Goal: Information Seeking & Learning: Find specific fact

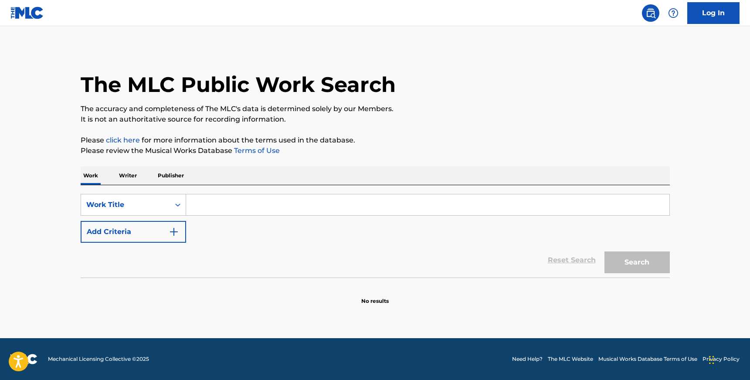
click at [311, 199] on input "Search Form" at bounding box center [427, 204] width 483 height 21
type input "afterlife"
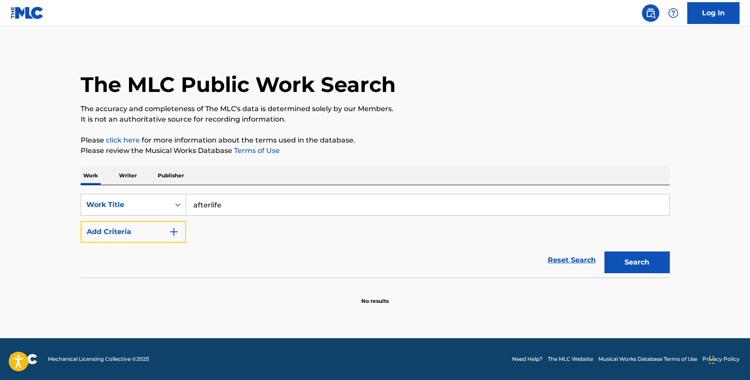
click at [81, 221] on button "Add Criteria" at bounding box center [133, 232] width 105 height 22
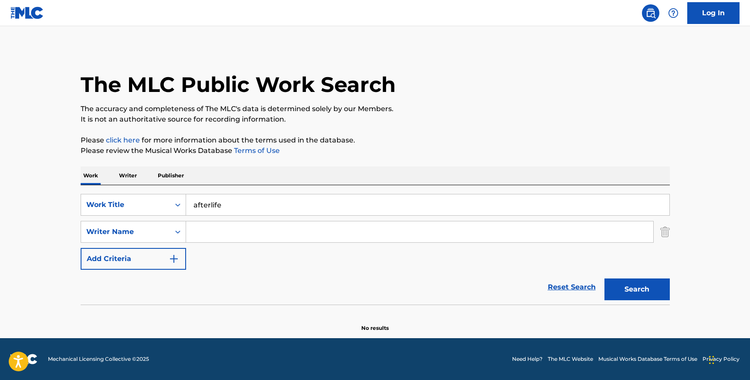
click at [266, 226] on input "Search Form" at bounding box center [419, 231] width 467 height 21
type input "[PERSON_NAME]"
click at [604, 278] on button "Search" at bounding box center [636, 289] width 65 height 22
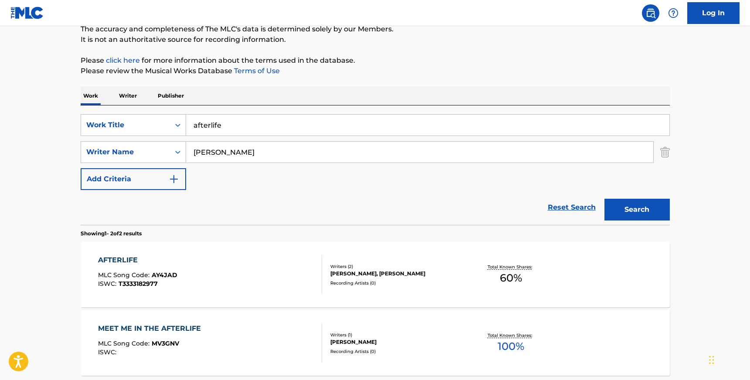
scroll to position [162, 0]
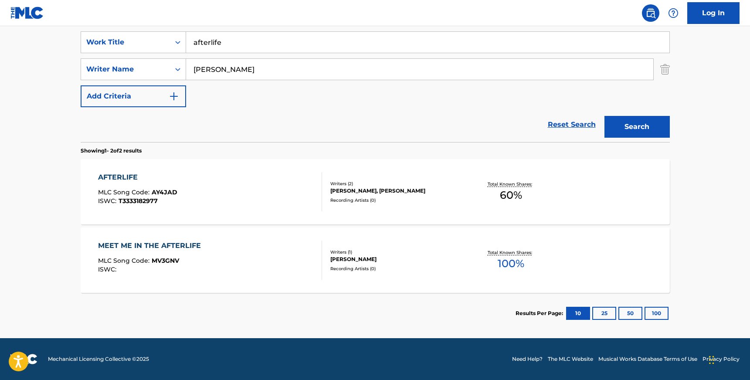
click at [226, 256] on div "MEET ME IN THE AFTERLIFE MLC Song Code : MV3GNV ISWC :" at bounding box center [210, 259] width 224 height 39
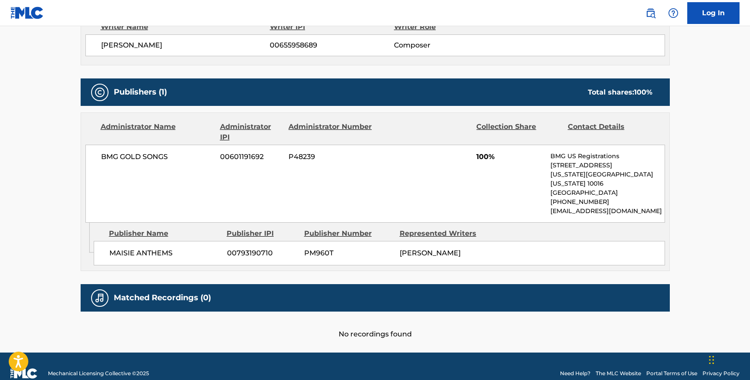
scroll to position [333, 0]
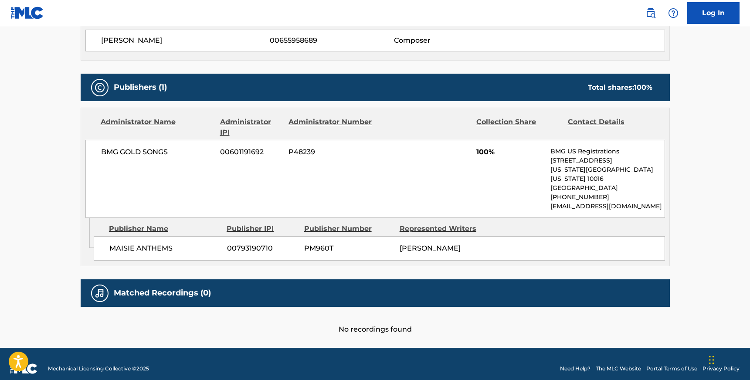
scroll to position [162, 0]
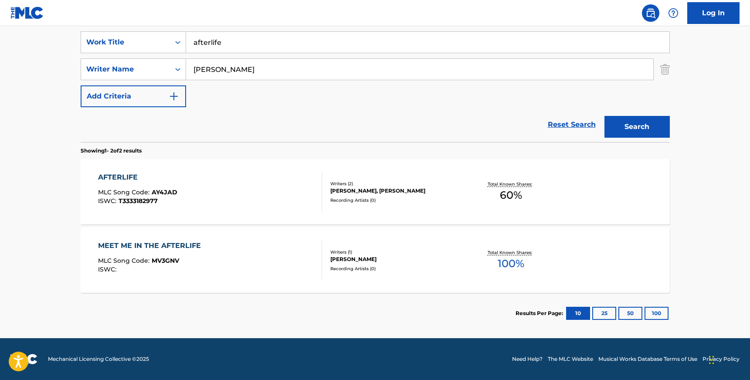
click at [255, 199] on div "AFTERLIFE MLC Song Code : AY4JAD ISWC : T3333182977" at bounding box center [210, 191] width 224 height 39
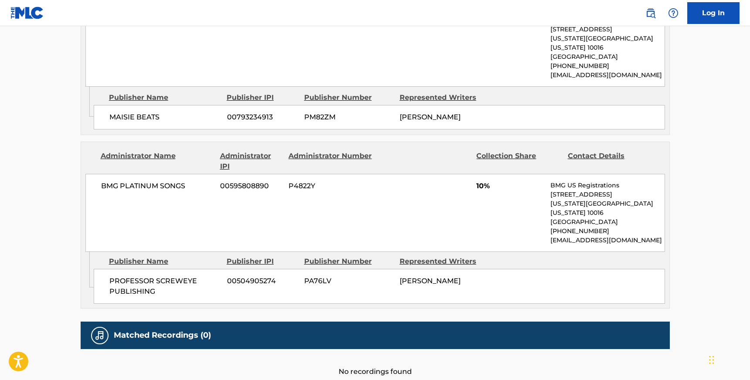
scroll to position [658, 0]
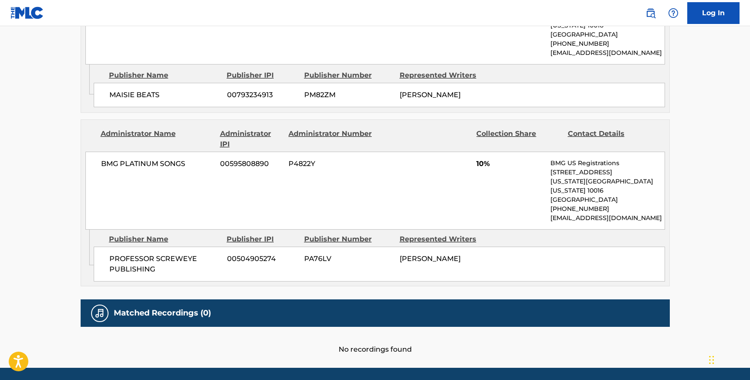
click at [160, 308] on h5 "Matched Recordings (0)" at bounding box center [162, 313] width 97 height 10
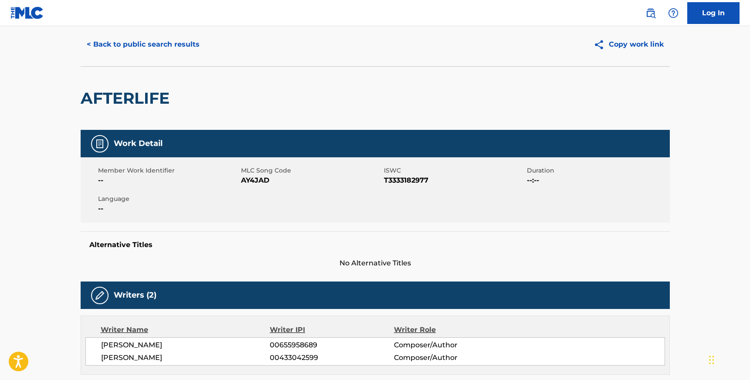
scroll to position [0, 0]
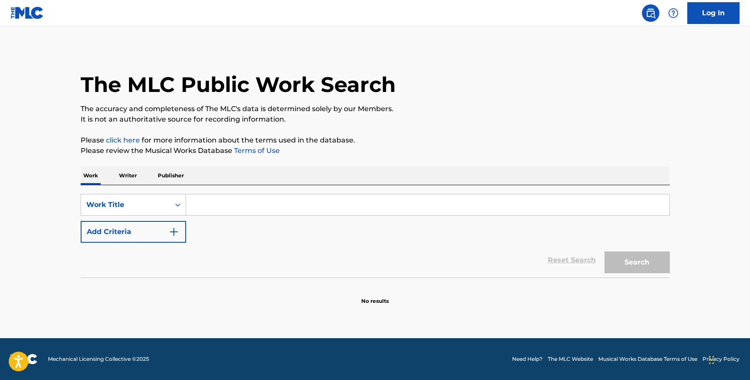
click at [343, 204] on input "Search Form" at bounding box center [427, 204] width 483 height 21
type input "afterlife"
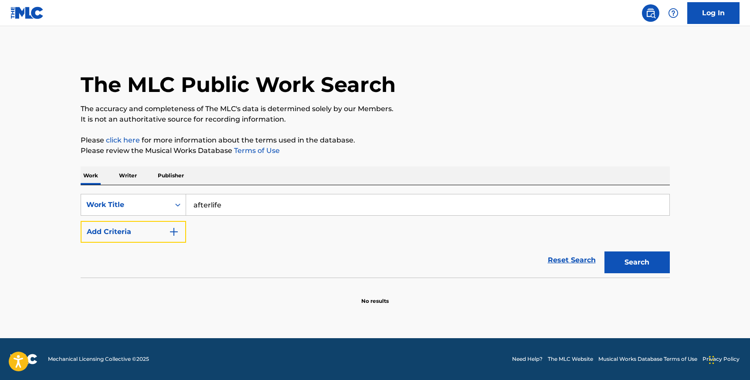
click at [81, 221] on button "Add Criteria" at bounding box center [133, 232] width 105 height 22
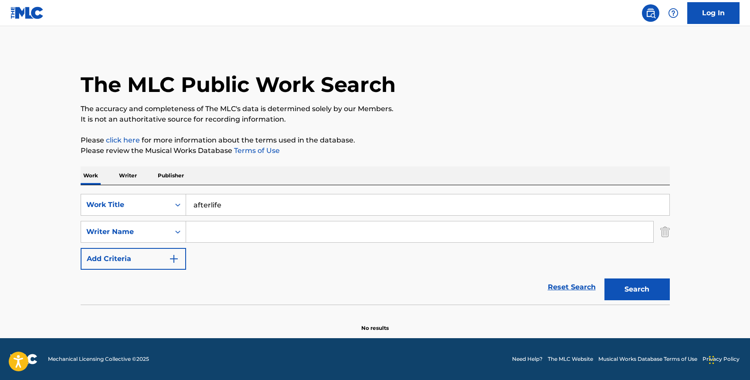
click at [324, 226] on input "Search Form" at bounding box center [419, 231] width 467 height 21
type input "[PERSON_NAME]"
click at [604, 278] on button "Search" at bounding box center [636, 289] width 65 height 22
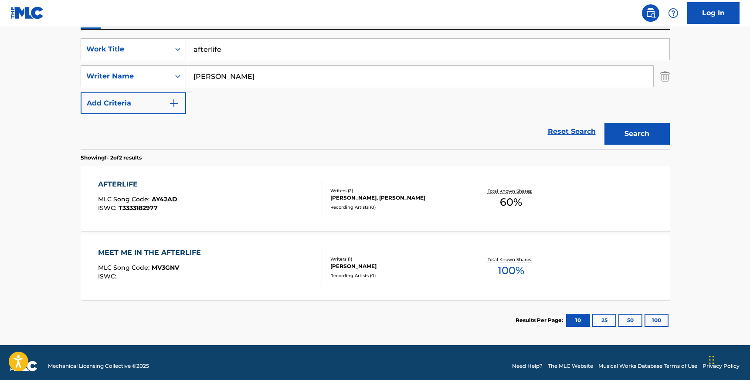
scroll to position [162, 0]
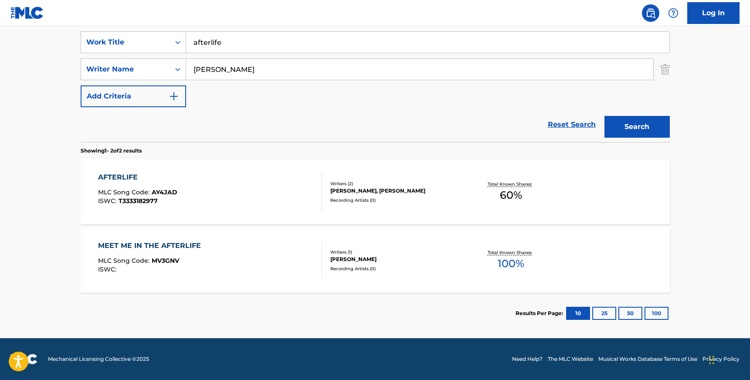
click at [226, 255] on div "MEET ME IN THE AFTERLIFE MLC Song Code : MV3GNV ISWC :" at bounding box center [210, 259] width 224 height 39
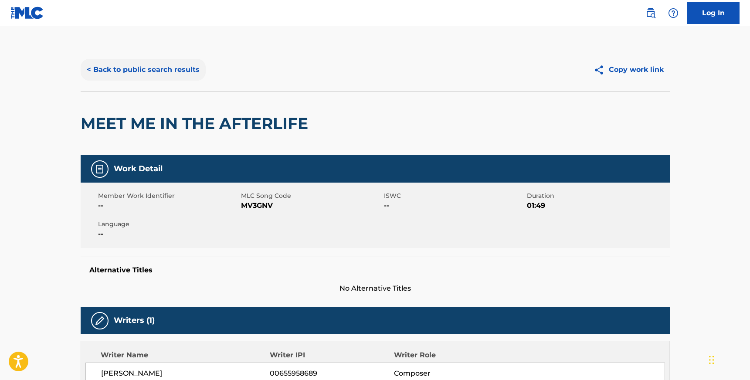
click at [169, 66] on button "< Back to public search results" at bounding box center [143, 70] width 125 height 22
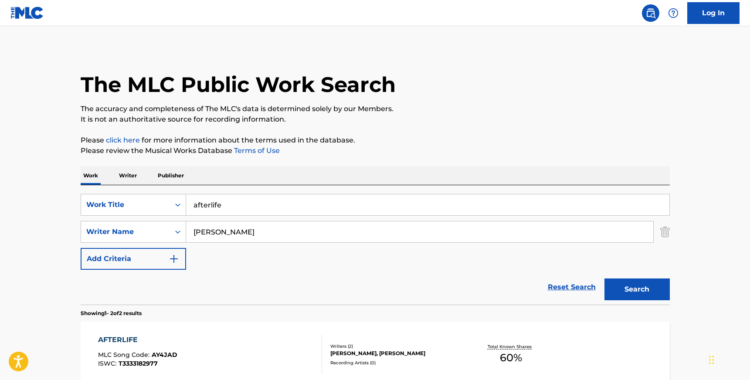
scroll to position [113, 0]
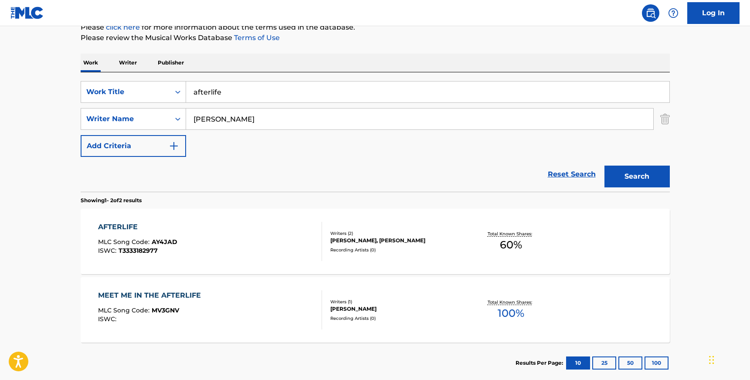
click at [187, 225] on div "AFTERLIFE MLC Song Code : AY4JAD ISWC : T3333182977" at bounding box center [210, 241] width 224 height 39
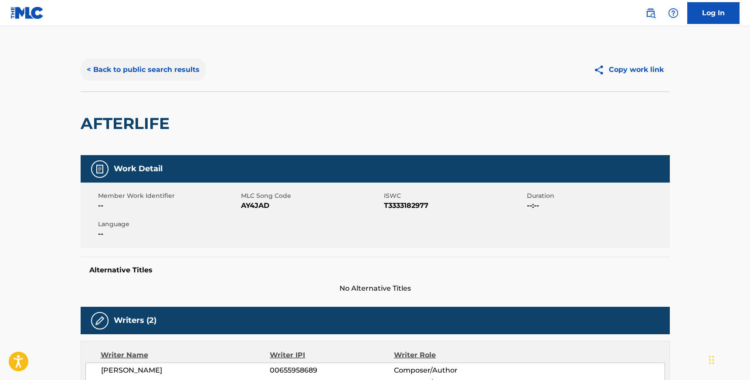
click at [103, 72] on button "< Back to public search results" at bounding box center [143, 70] width 125 height 22
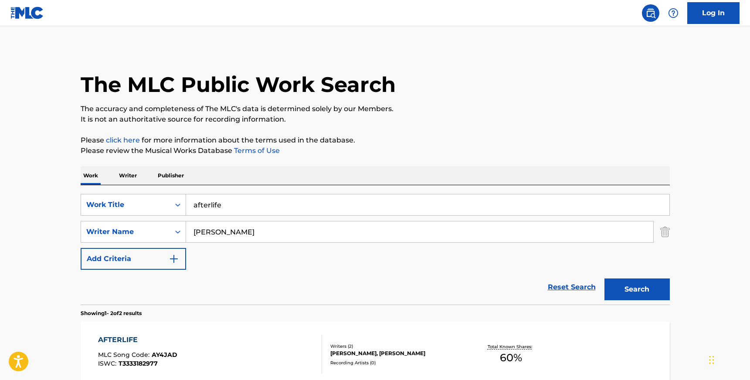
scroll to position [113, 0]
